Goal: Download file/media

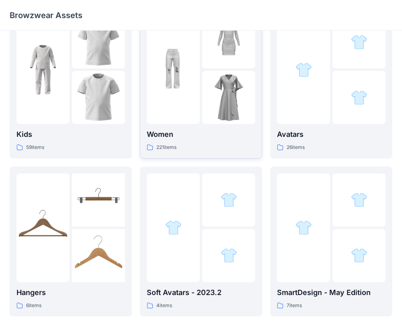
scroll to position [28, 0]
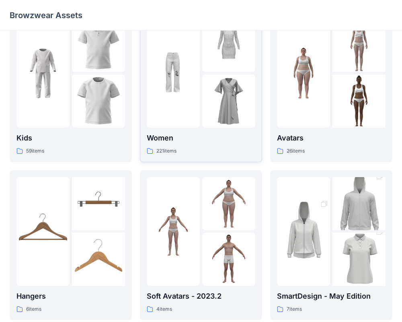
click at [205, 142] on p "Women" at bounding box center [201, 137] width 109 height 11
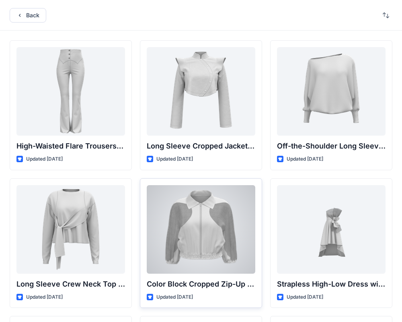
click at [201, 244] on div at bounding box center [201, 229] width 109 height 88
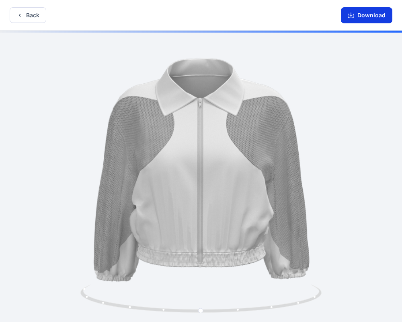
click at [365, 20] on button "Download" at bounding box center [366, 15] width 51 height 16
click at [371, 18] on button "Download" at bounding box center [366, 15] width 51 height 16
click at [370, 15] on button "Download" at bounding box center [366, 15] width 51 height 16
